Goal: Task Accomplishment & Management: Manage account settings

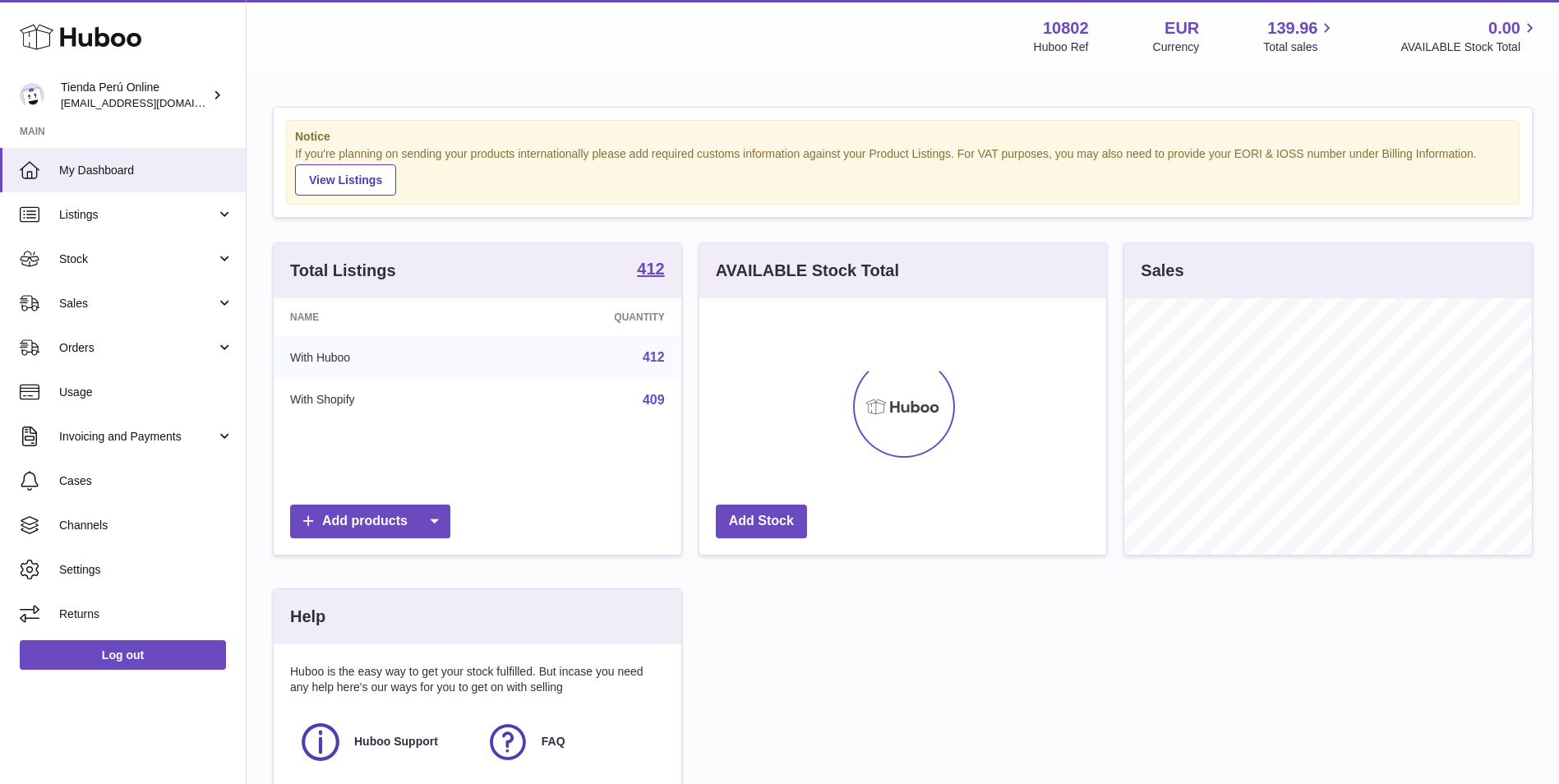
scroll to position [256, 407]
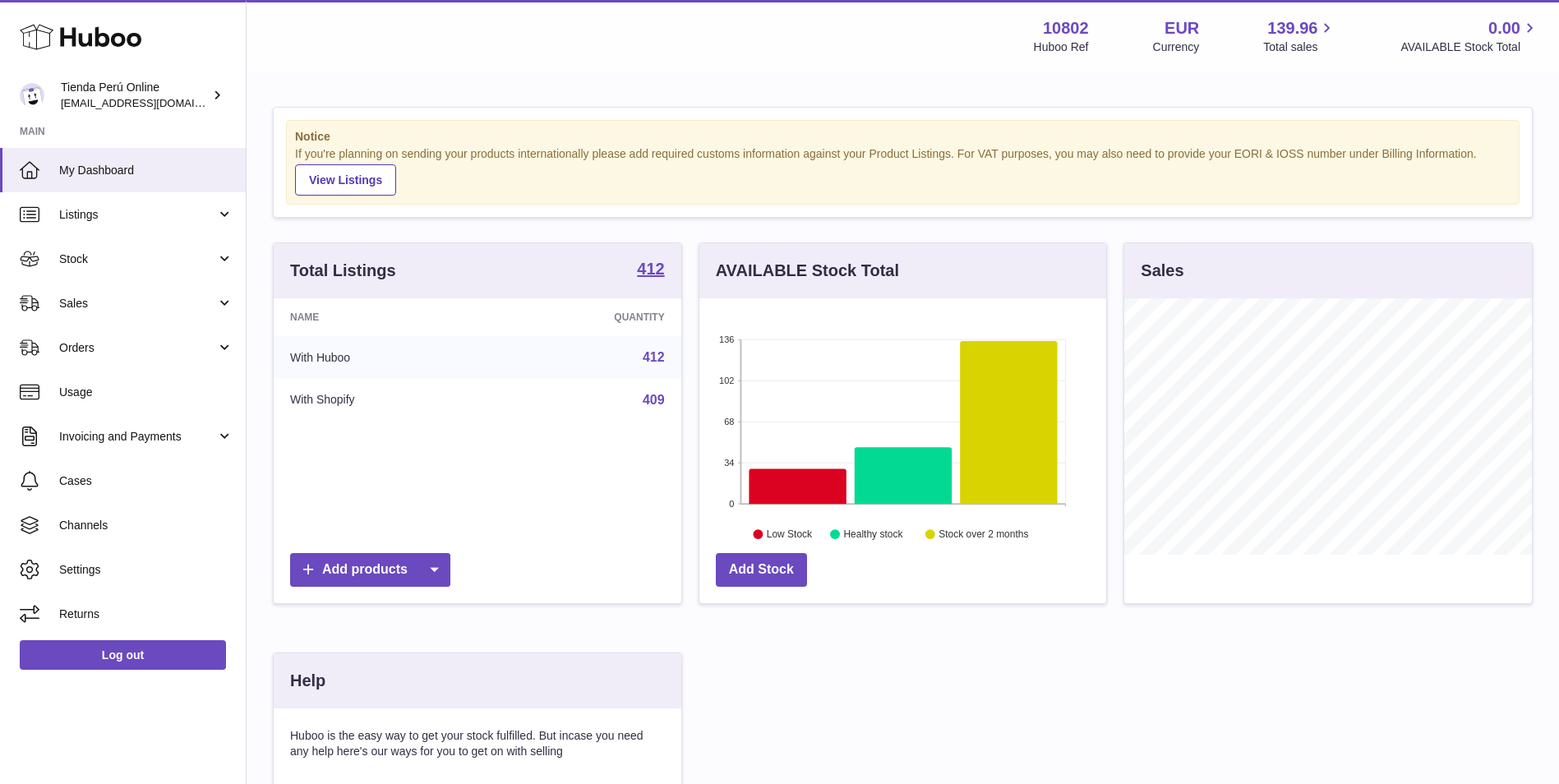
click at [128, 72] on div "Huboo" at bounding box center [122, 38] width 246 height 72
click at [125, 90] on div "Tienda Perú Online internalAdmin-10802@internal.huboo.com" at bounding box center [135, 95] width 148 height 31
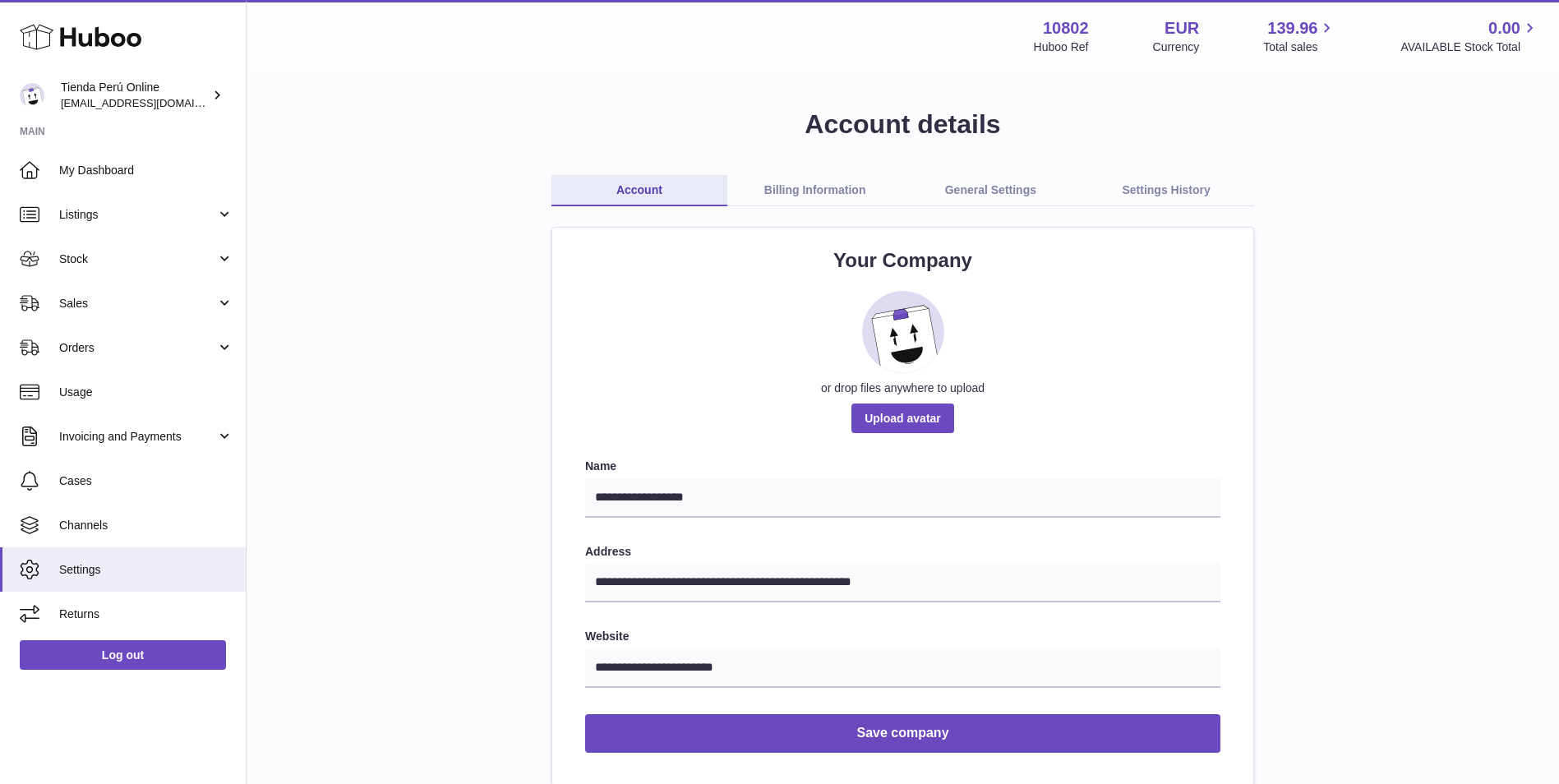
click at [795, 196] on link "Billing Information" at bounding box center [815, 190] width 176 height 31
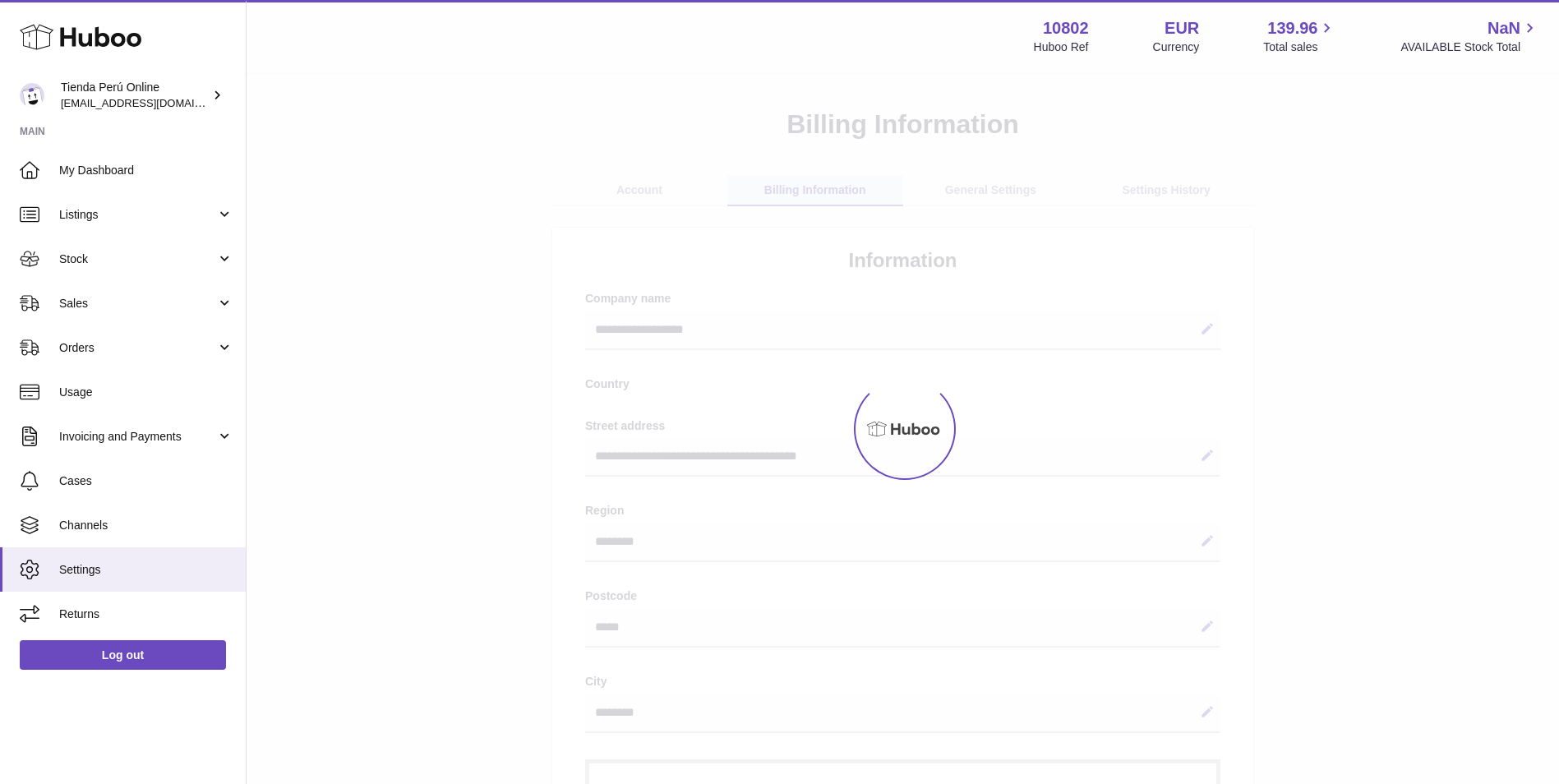
select select "**"
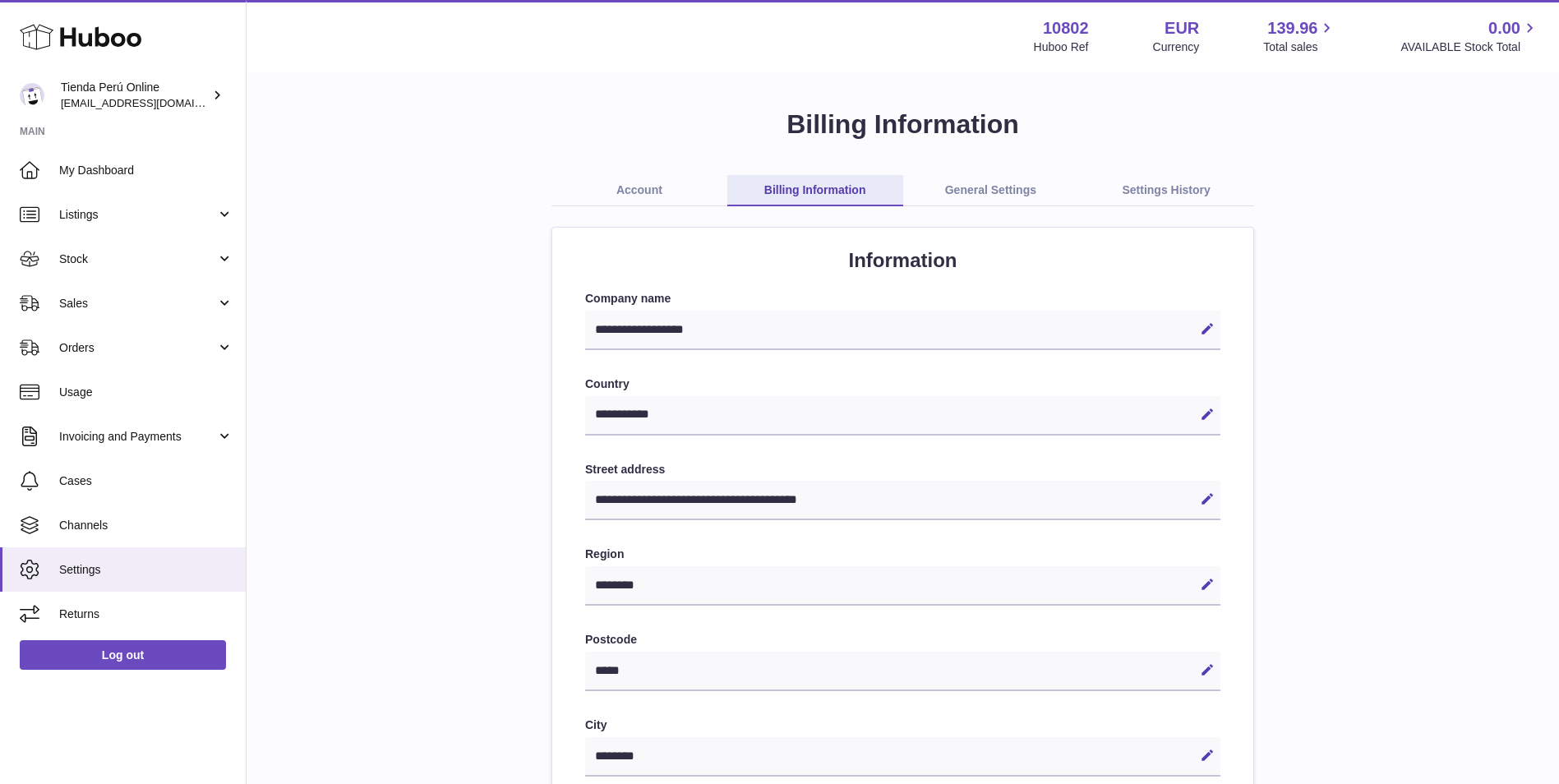
click at [983, 175] on link "General Settings" at bounding box center [991, 190] width 176 height 31
click at [982, 184] on link "General Settings" at bounding box center [991, 190] width 176 height 31
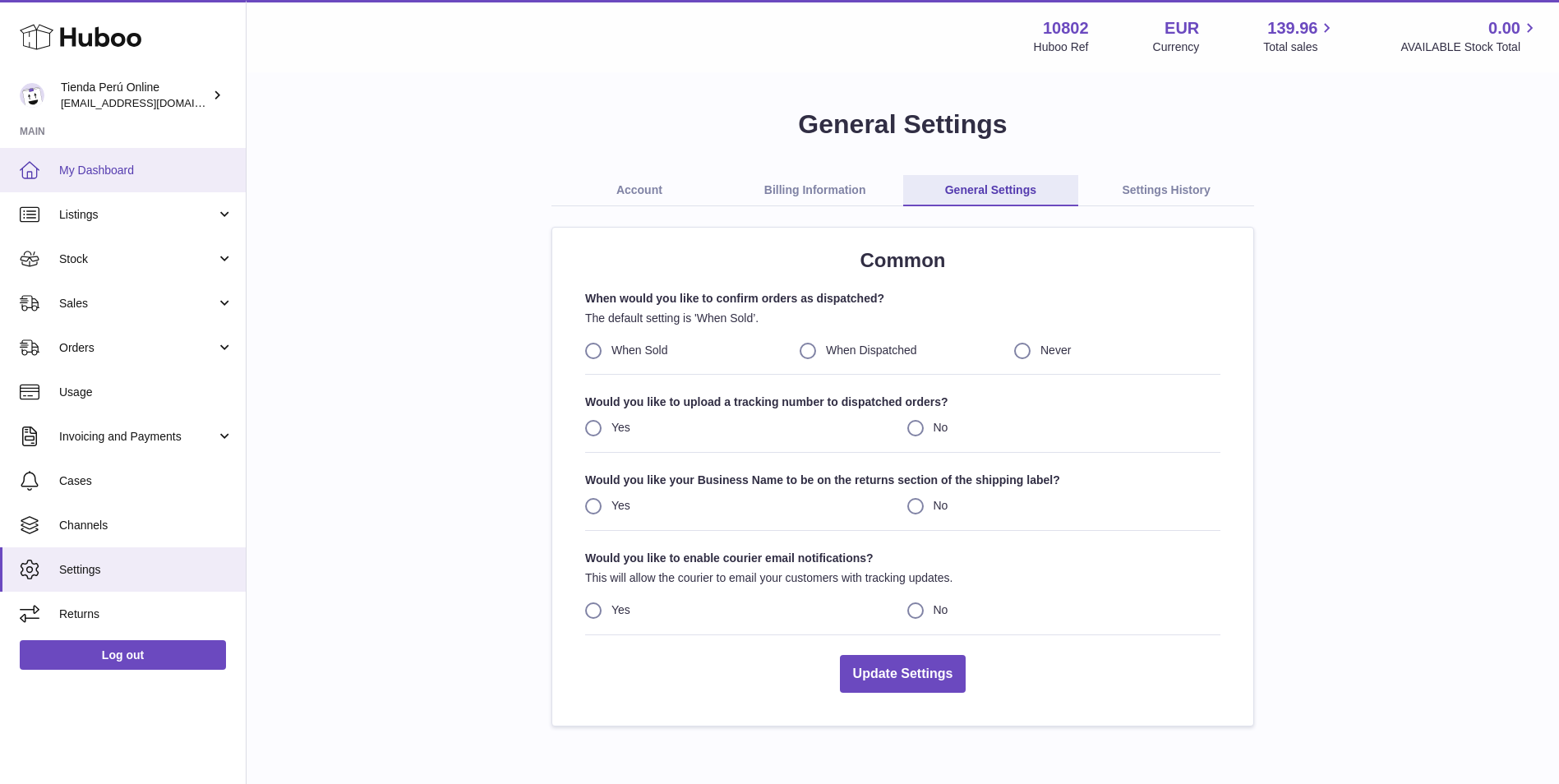
click at [110, 173] on span "My Dashboard" at bounding box center [147, 171] width 174 height 16
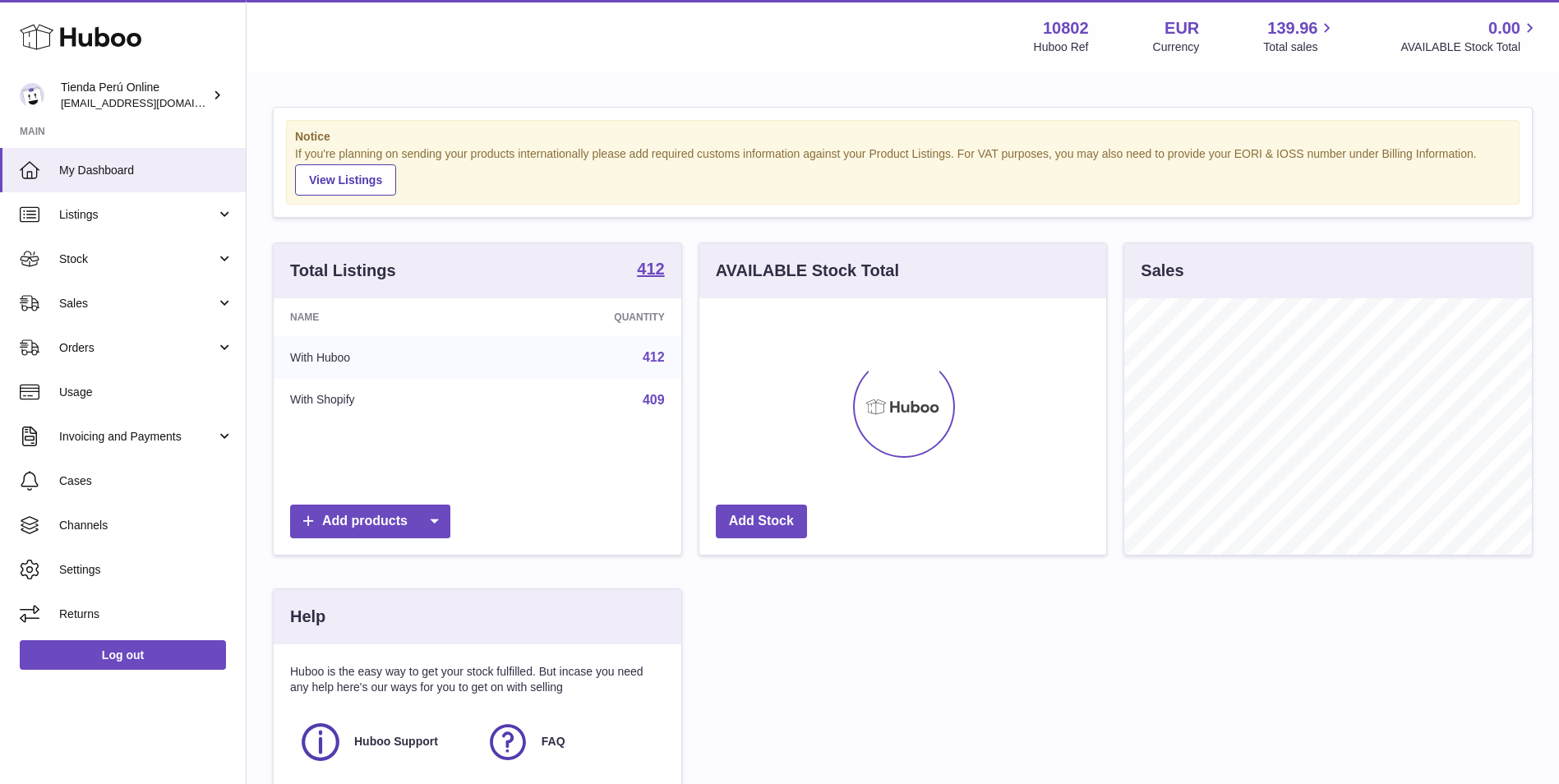
scroll to position [256, 407]
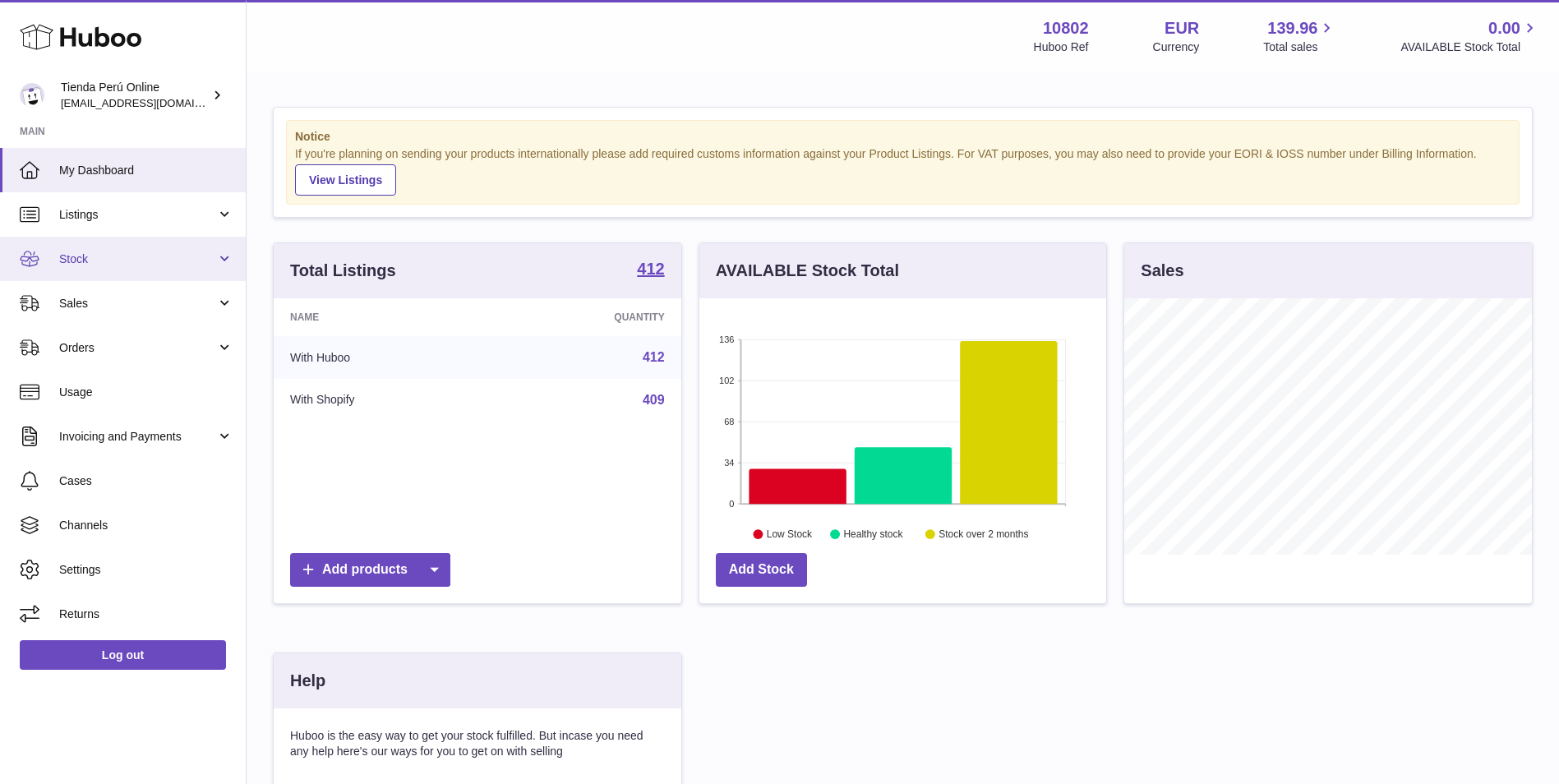
click at [121, 262] on span "Stock" at bounding box center [138, 259] width 157 height 16
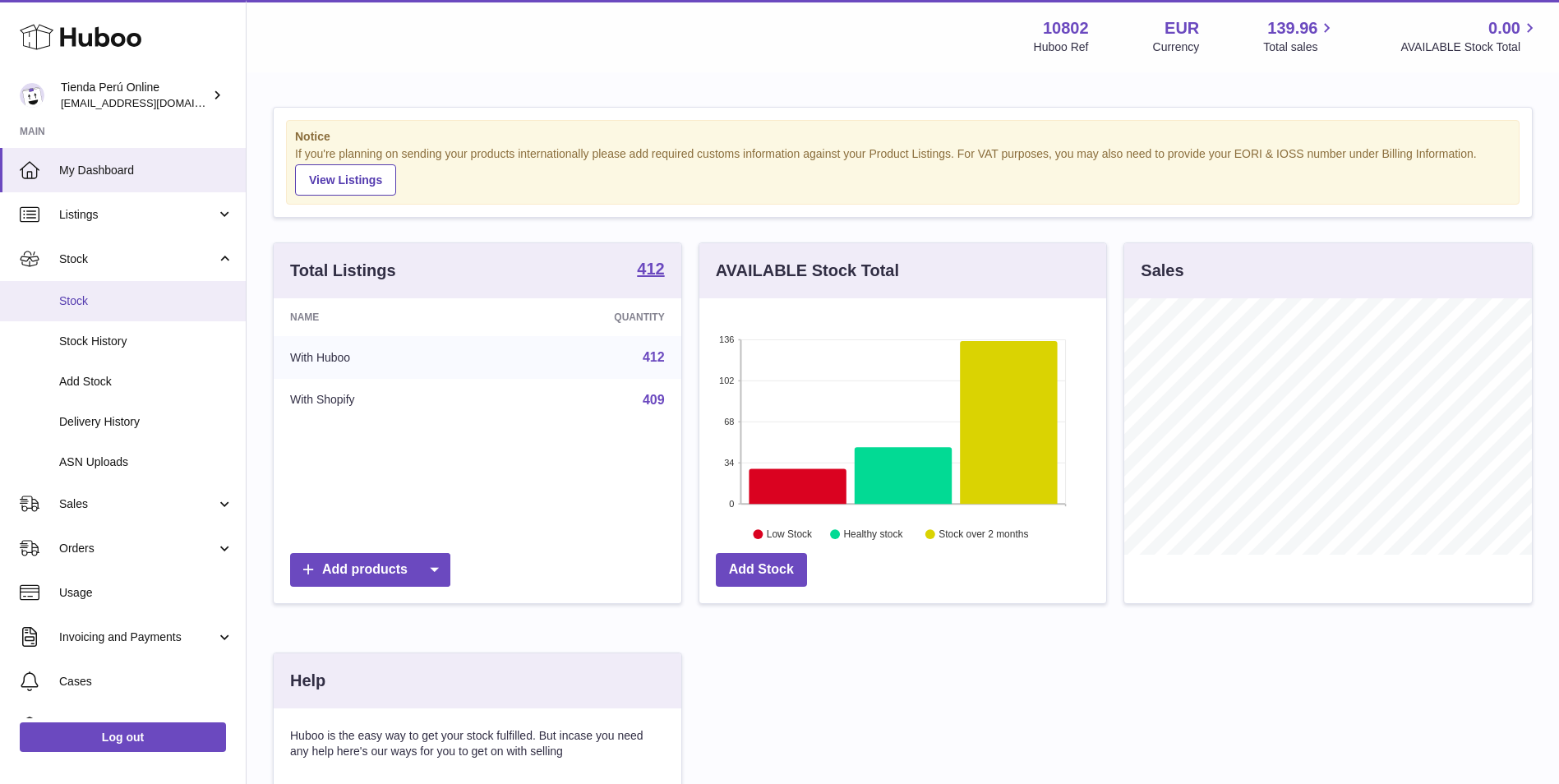
click at [128, 314] on link "Stock" at bounding box center [122, 301] width 246 height 40
